Goal: Find specific page/section: Find specific page/section

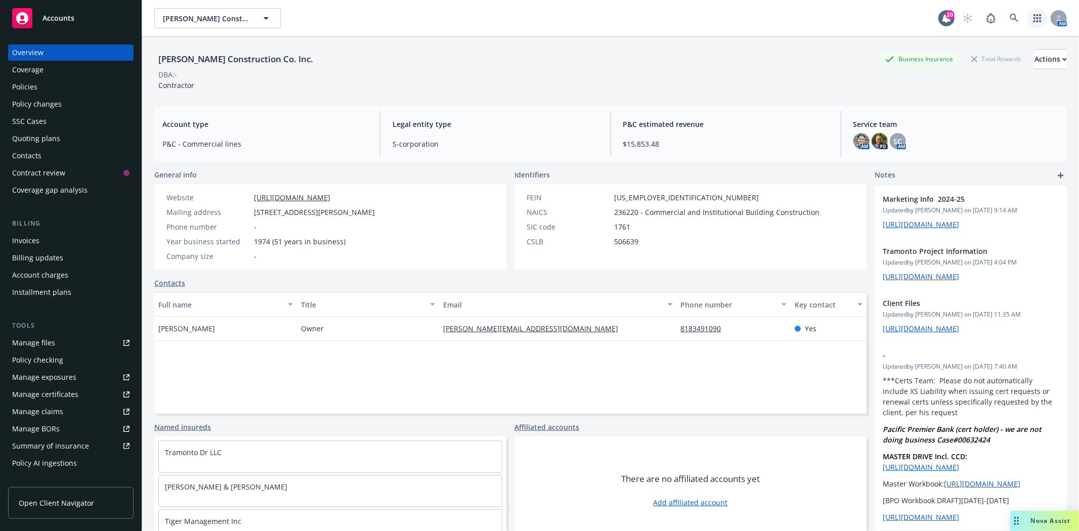
click at [1033, 21] on icon "button" at bounding box center [1037, 18] width 8 height 8
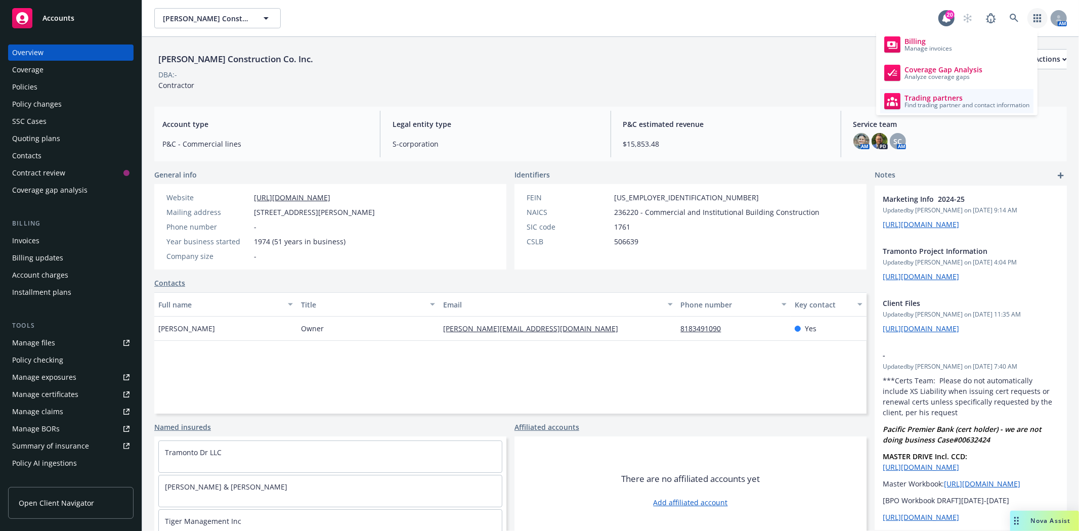
click at [919, 89] on link "Trading partners Find trading partner and contact information" at bounding box center [956, 101] width 153 height 24
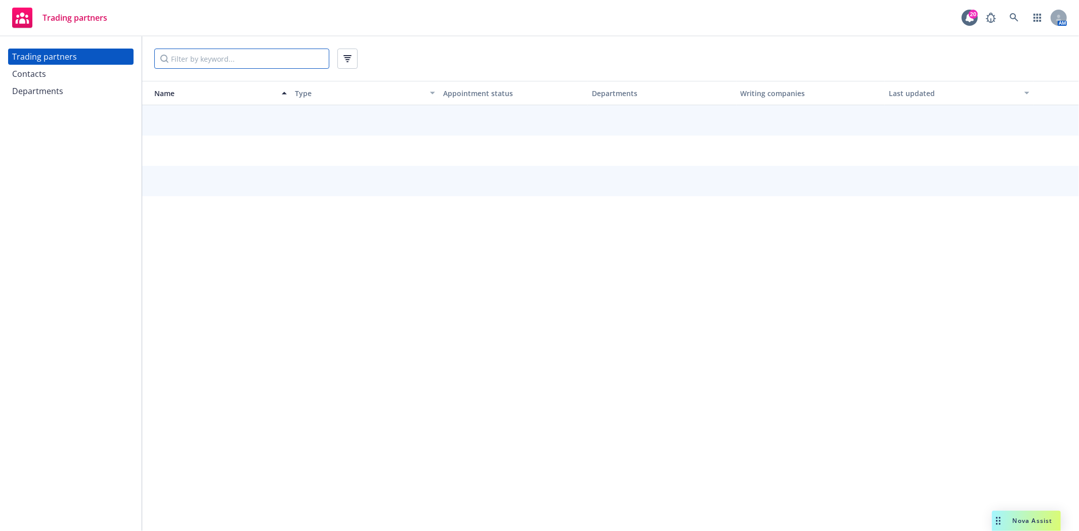
click at [179, 58] on input "Filter by keyword..." at bounding box center [241, 59] width 175 height 20
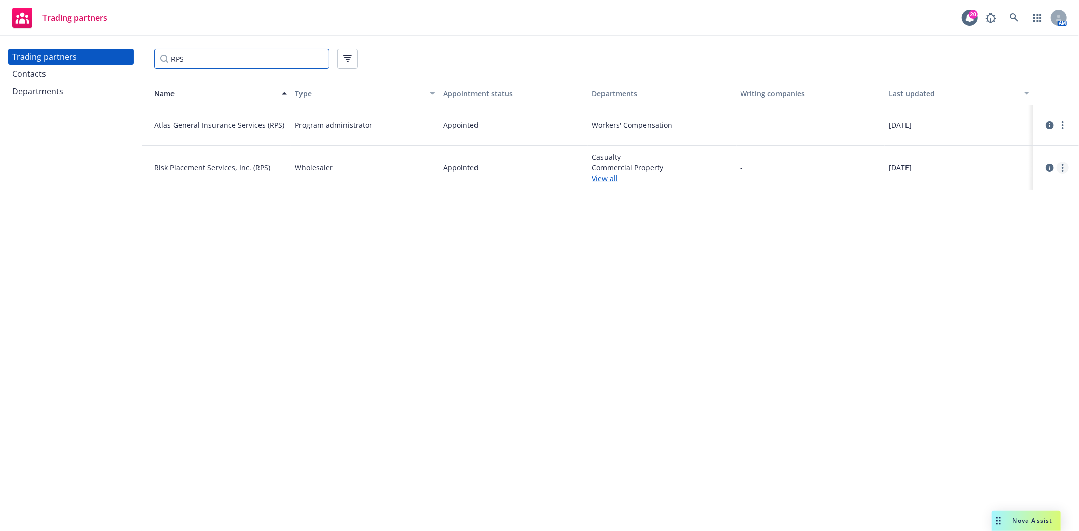
type input "RPS"
click at [1064, 168] on link "more" at bounding box center [1063, 168] width 12 height 12
click at [1063, 168] on circle "more" at bounding box center [1063, 168] width 2 height 2
click at [1027, 207] on link "View departments" at bounding box center [1011, 208] width 113 height 20
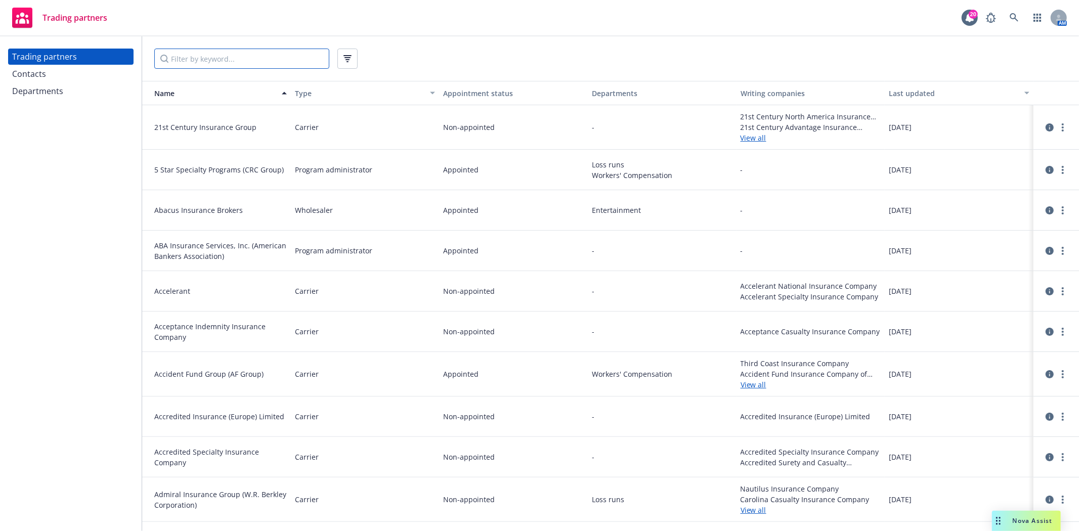
click at [283, 59] on input "Filter by keyword..." at bounding box center [241, 59] width 175 height 20
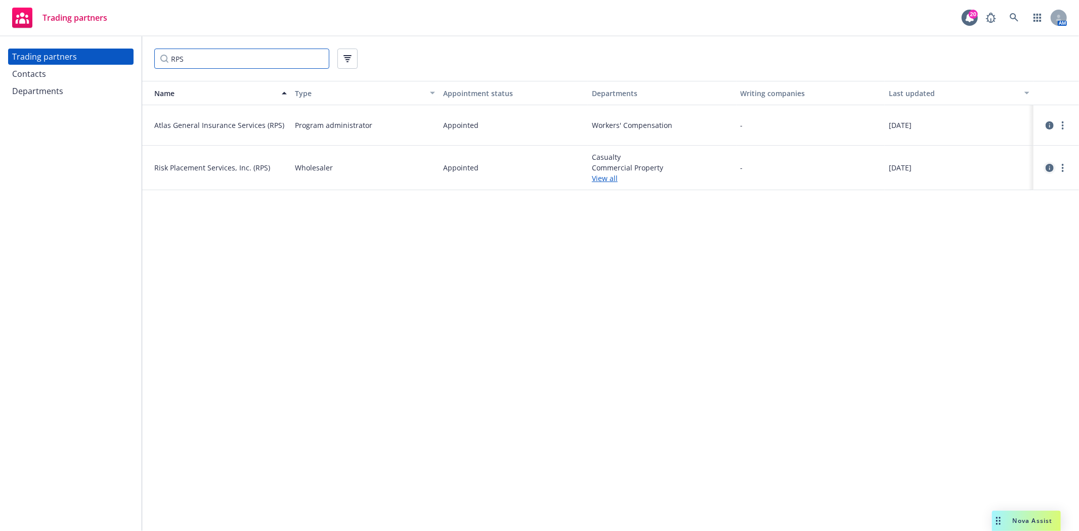
type input "RPS"
click at [1048, 169] on icon "circleInformation" at bounding box center [1049, 168] width 8 height 8
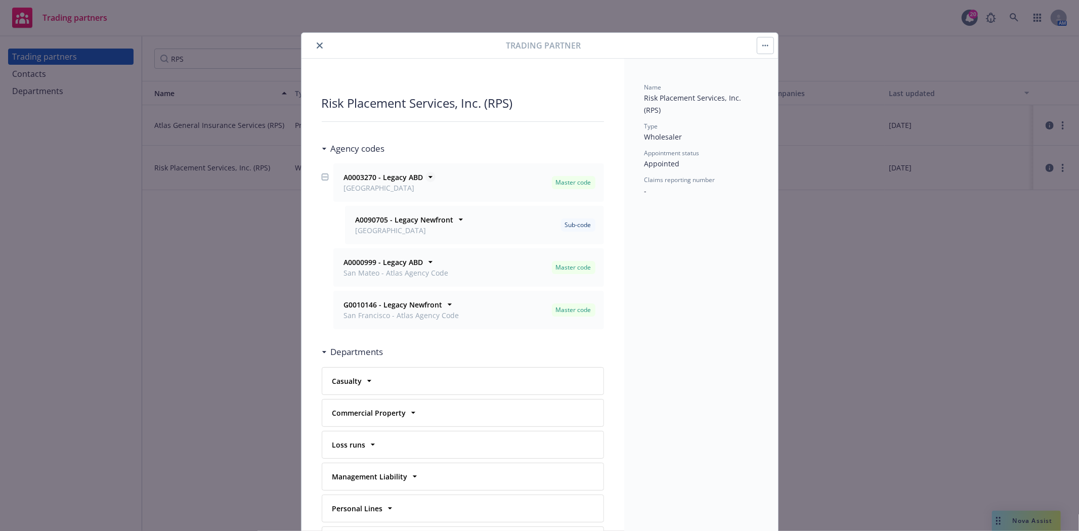
click at [425, 176] on icon at bounding box center [430, 177] width 10 height 10
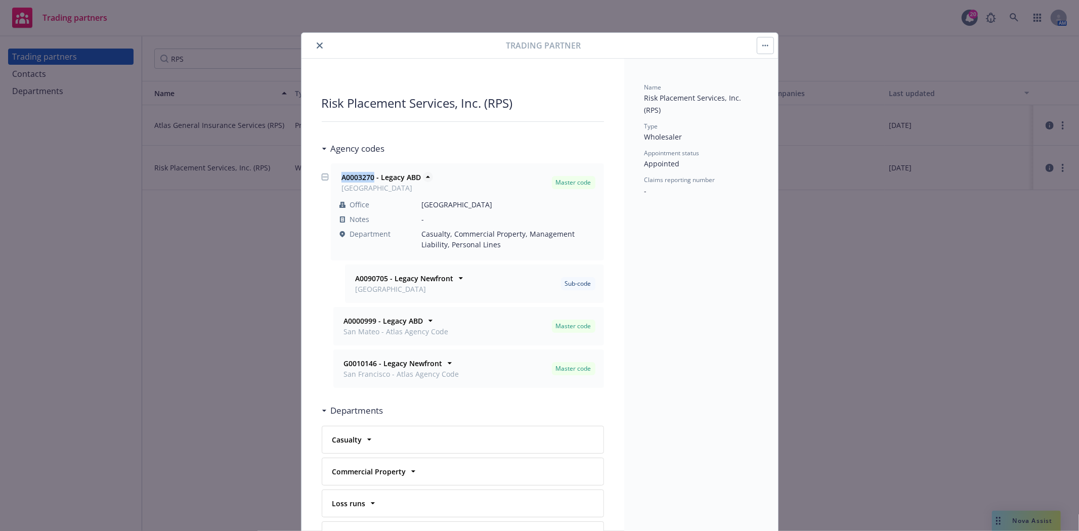
drag, startPoint x: 338, startPoint y: 177, endPoint x: 370, endPoint y: 177, distance: 32.4
click at [370, 177] on strong "A0003270 - Legacy ABD" at bounding box center [380, 177] width 79 height 10
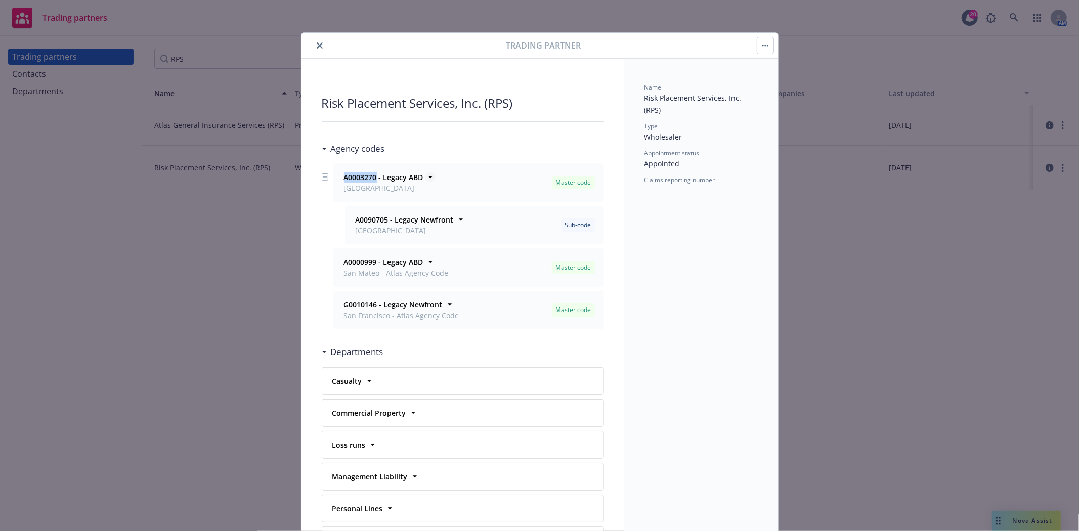
copy strong "A0003270"
click at [317, 48] on icon "close" at bounding box center [320, 45] width 6 height 6
